Goal: Task Accomplishment & Management: Manage account settings

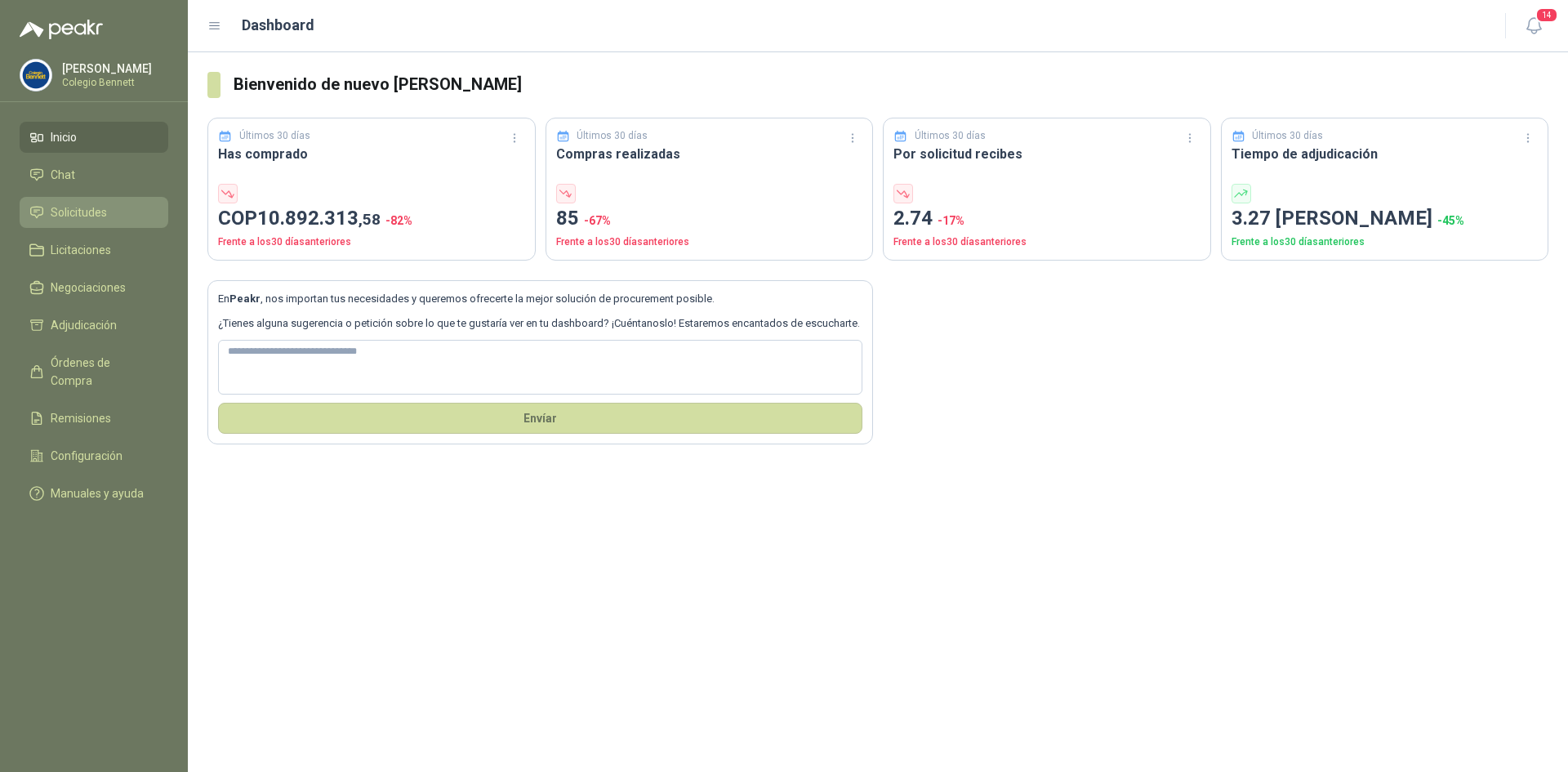
click at [82, 217] on span "Solicitudes" at bounding box center [79, 212] width 56 height 18
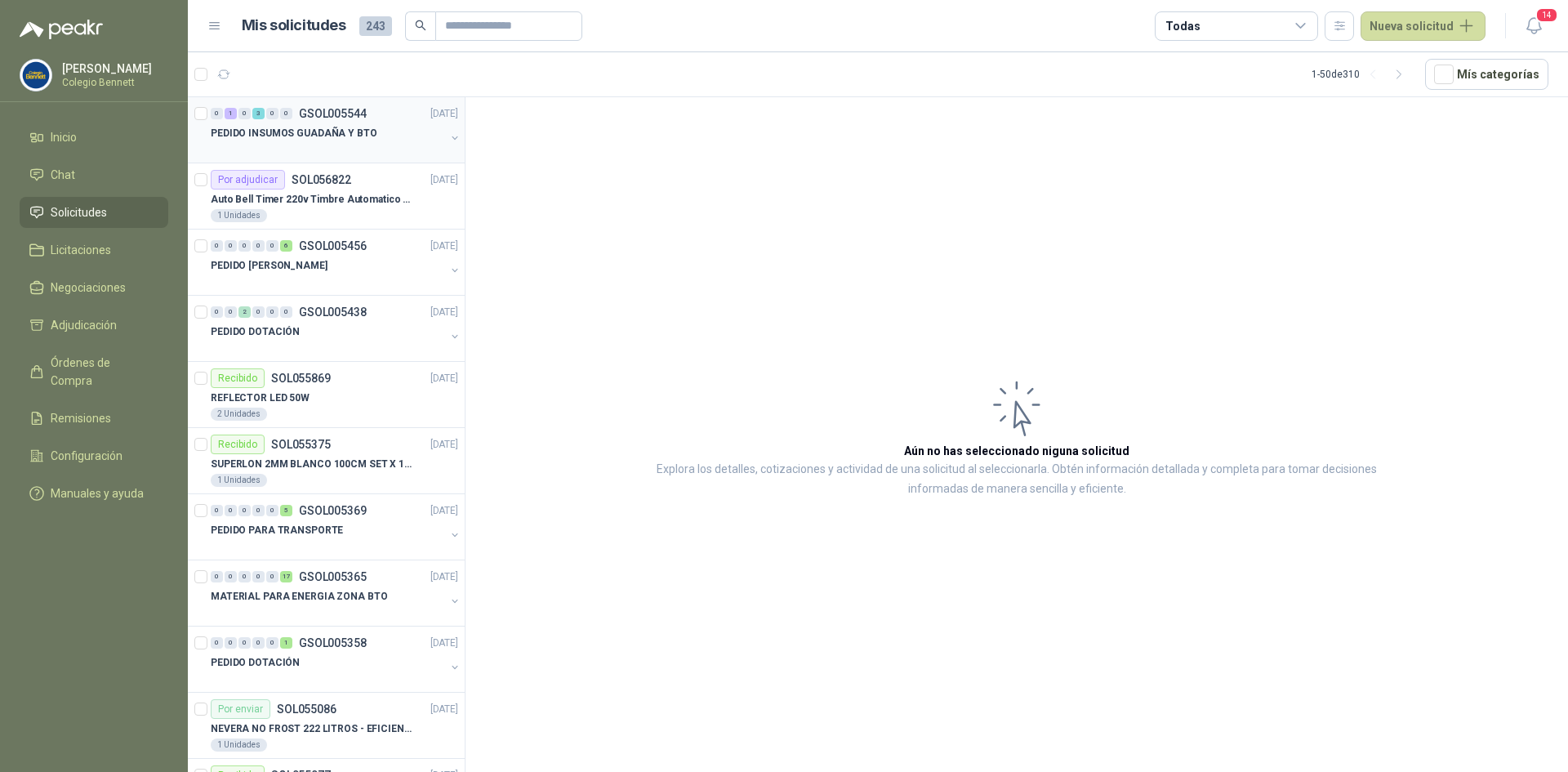
click at [313, 116] on p "GSOL005544" at bounding box center [333, 113] width 68 height 11
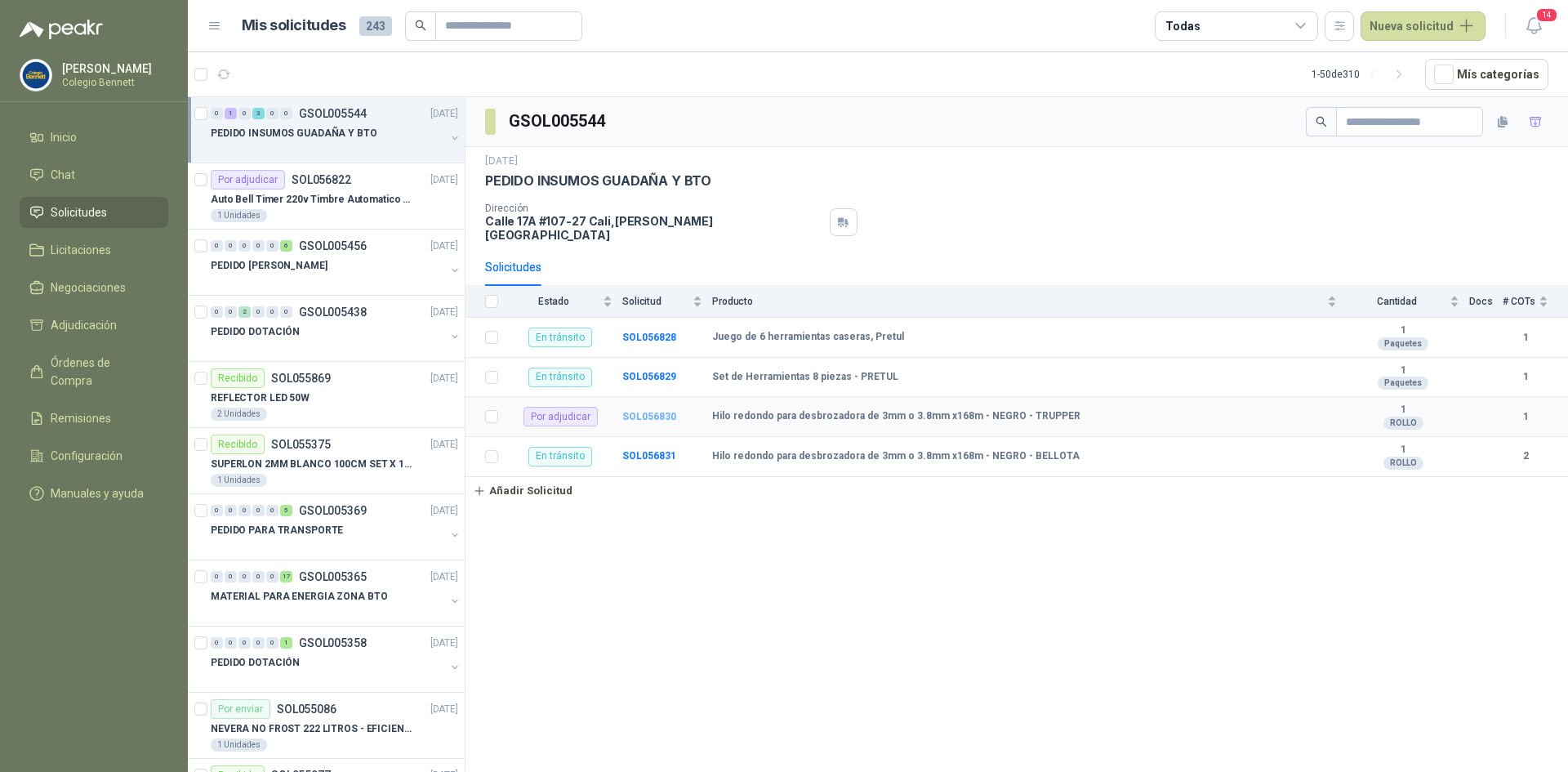
click at [643, 411] on b "SOL056830" at bounding box center [649, 416] width 54 height 11
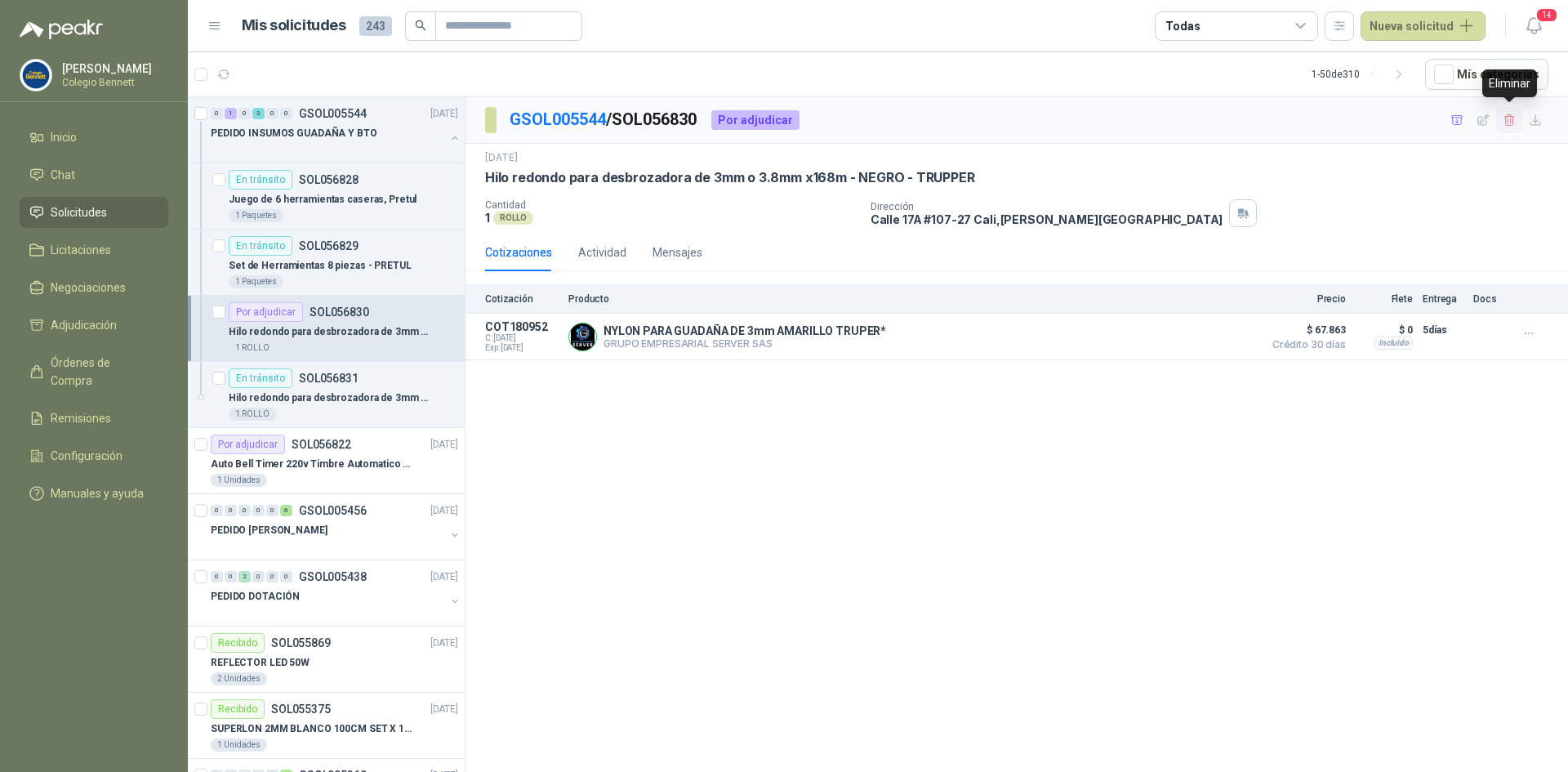
click at [1511, 116] on icon "button" at bounding box center [1509, 120] width 9 height 11
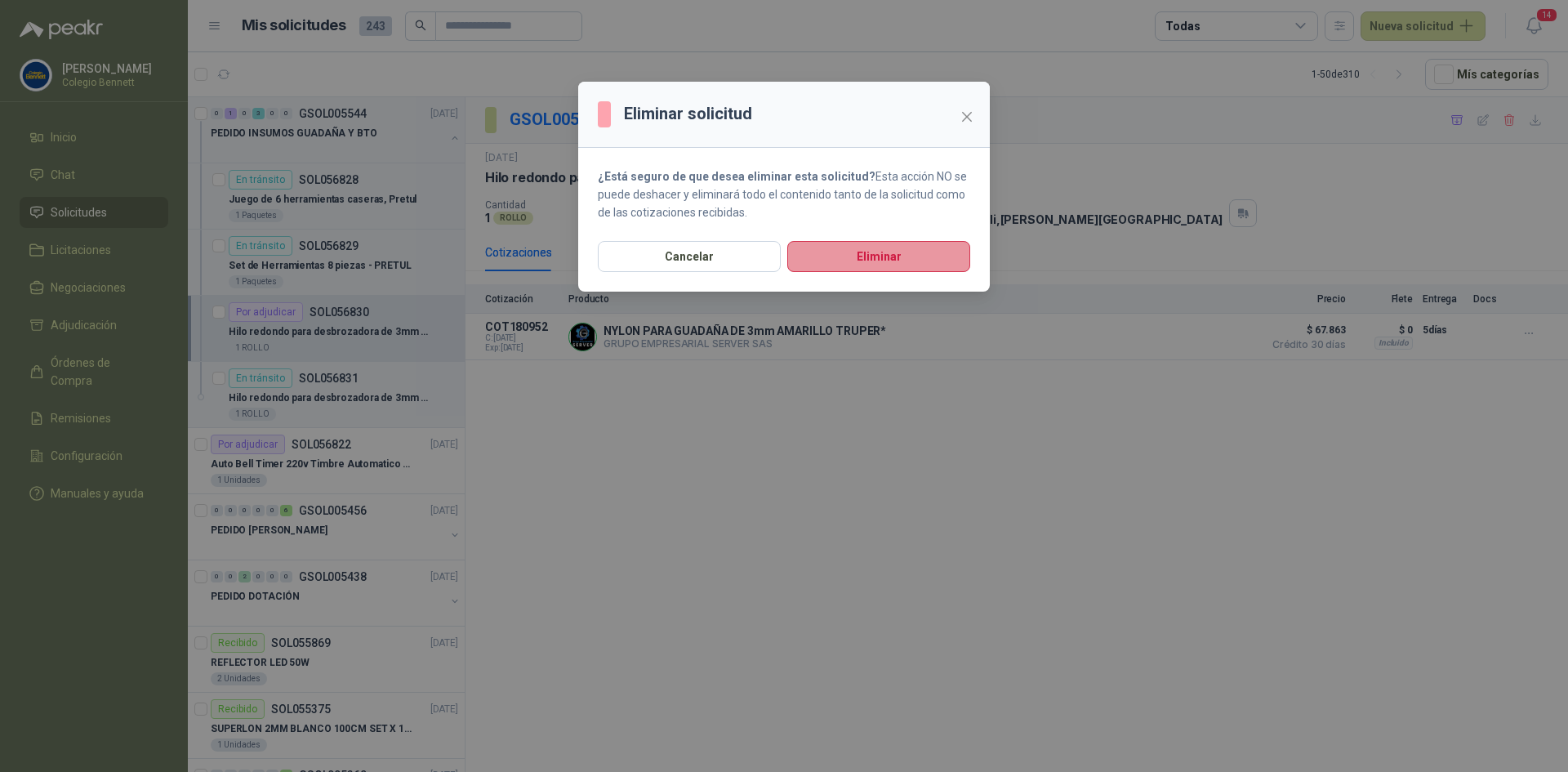
click at [825, 251] on button "Eliminar" at bounding box center [878, 256] width 183 height 31
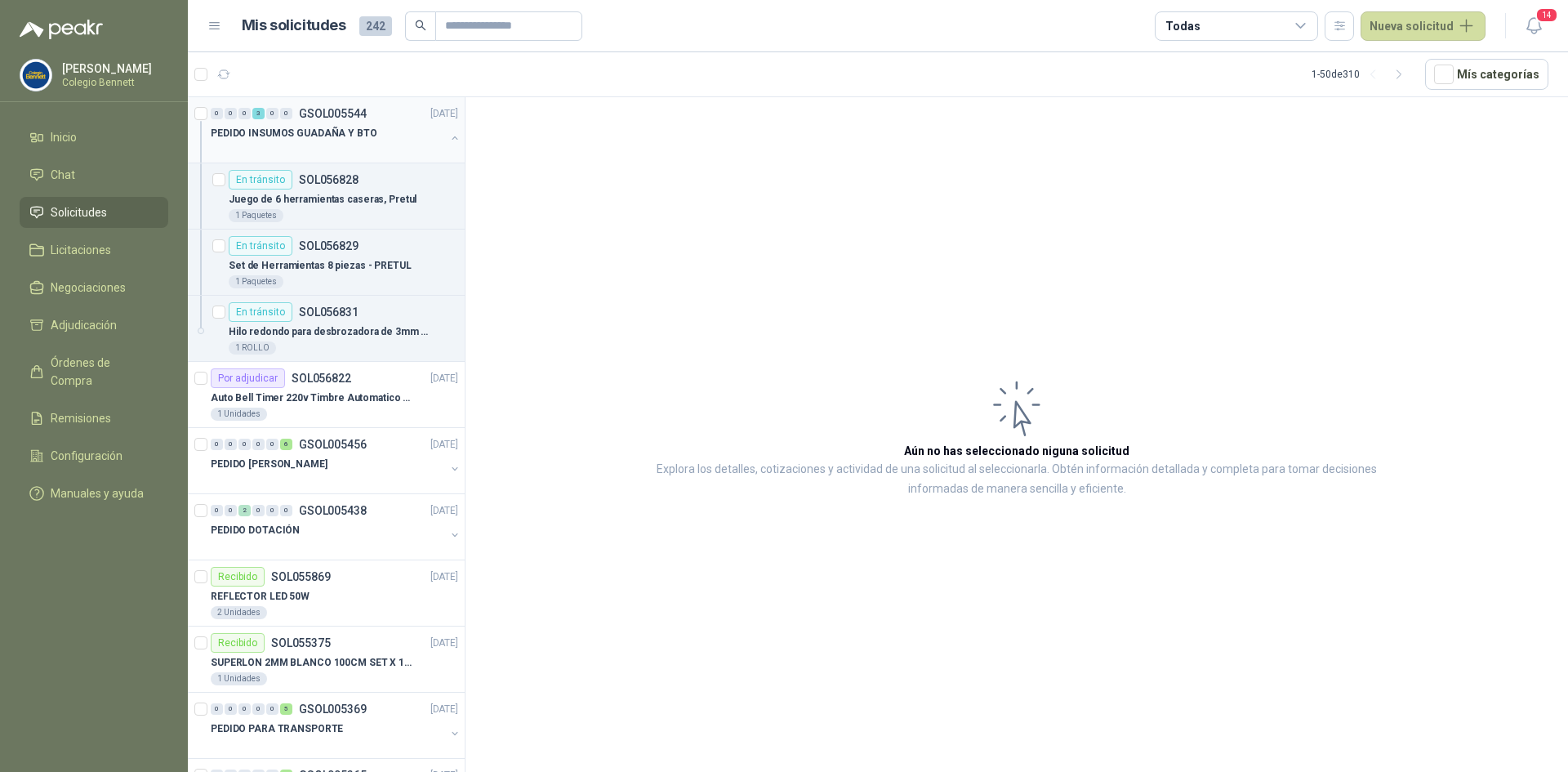
click at [448, 134] on button "button" at bounding box center [454, 138] width 13 height 13
